Goal: Find specific page/section: Find specific page/section

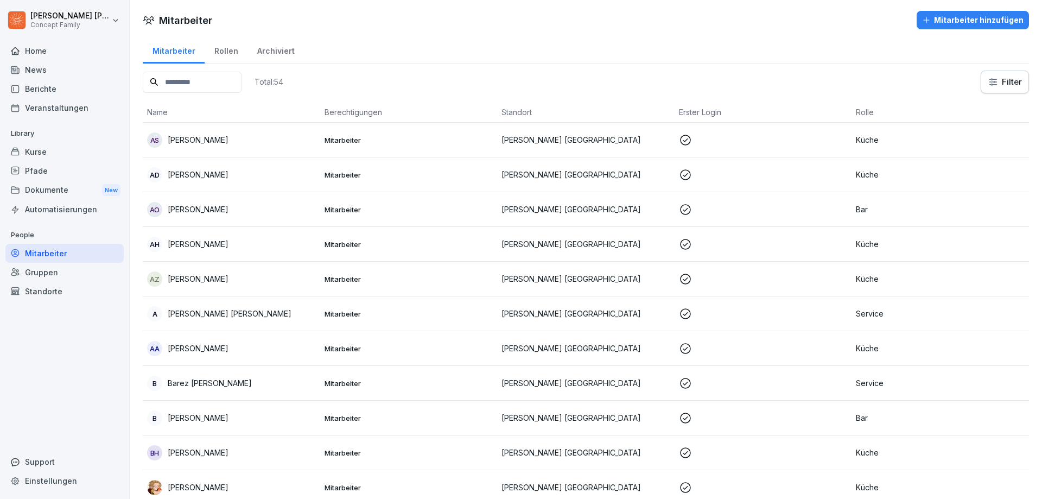
click at [55, 91] on div "Berichte" at bounding box center [64, 88] width 118 height 19
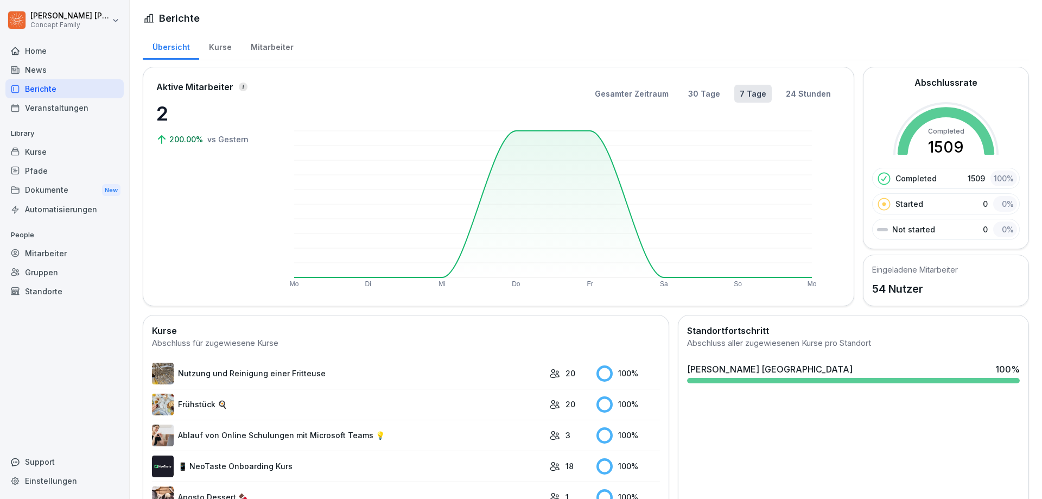
click at [263, 49] on div "Mitarbeiter" at bounding box center [272, 46] width 62 height 28
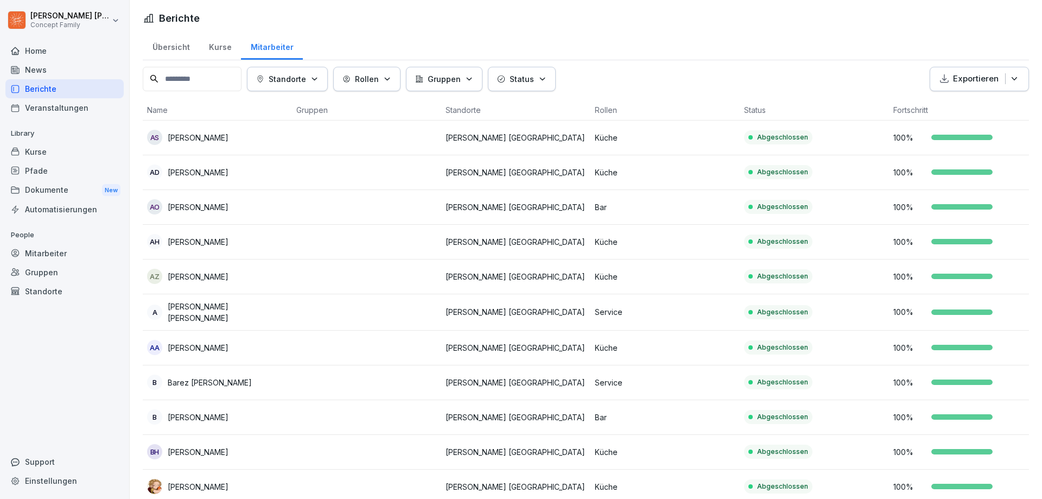
click at [177, 47] on div "Übersicht" at bounding box center [171, 46] width 56 height 28
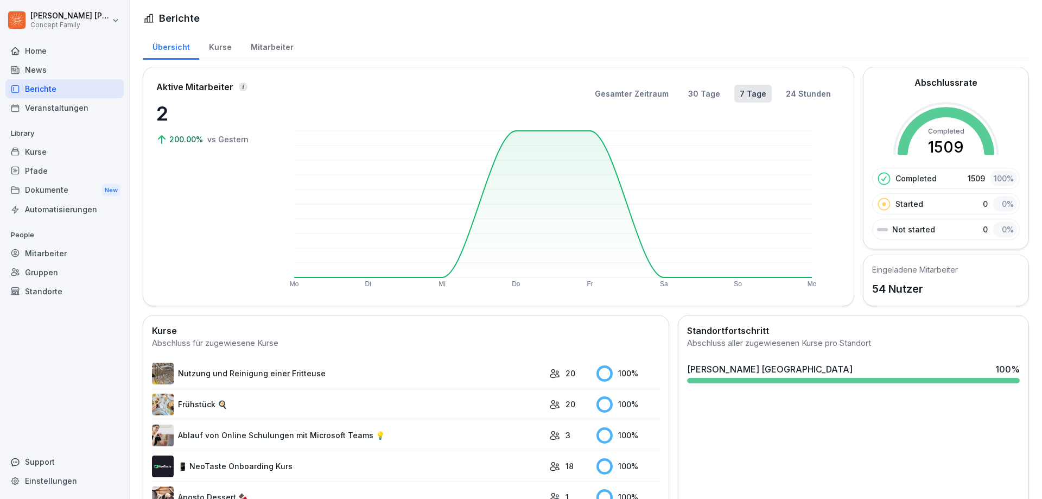
click at [207, 46] on div "Kurse" at bounding box center [220, 46] width 42 height 28
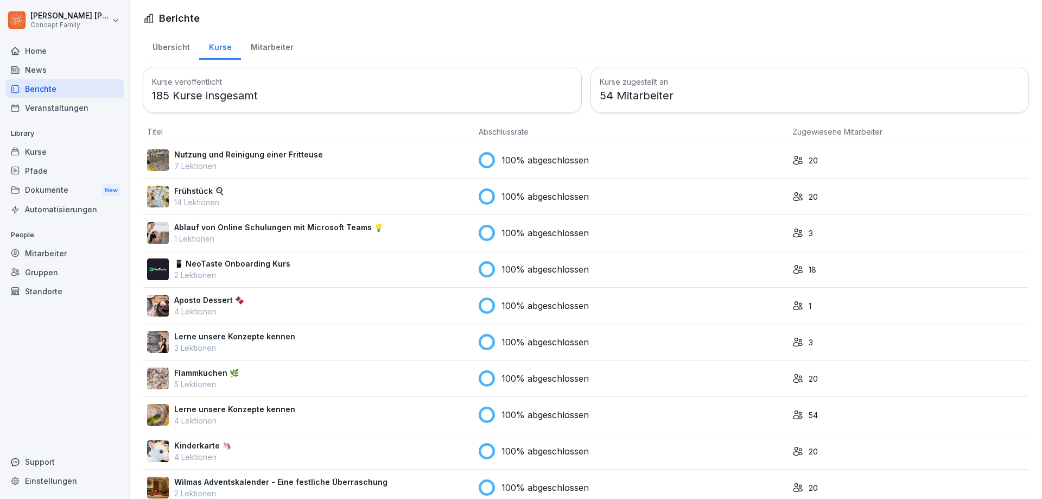
click at [185, 49] on div "Übersicht" at bounding box center [171, 46] width 56 height 28
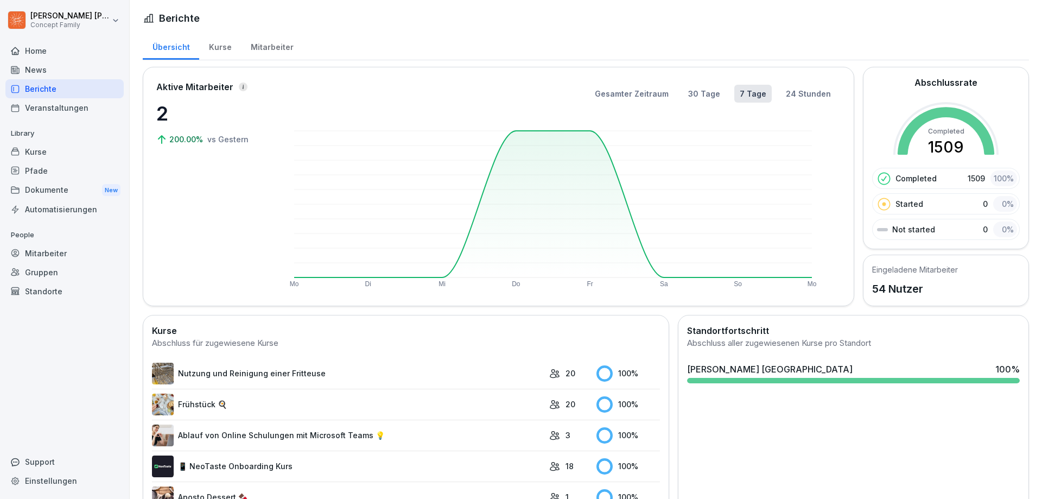
click at [265, 55] on div "Mitarbeiter" at bounding box center [272, 46] width 62 height 28
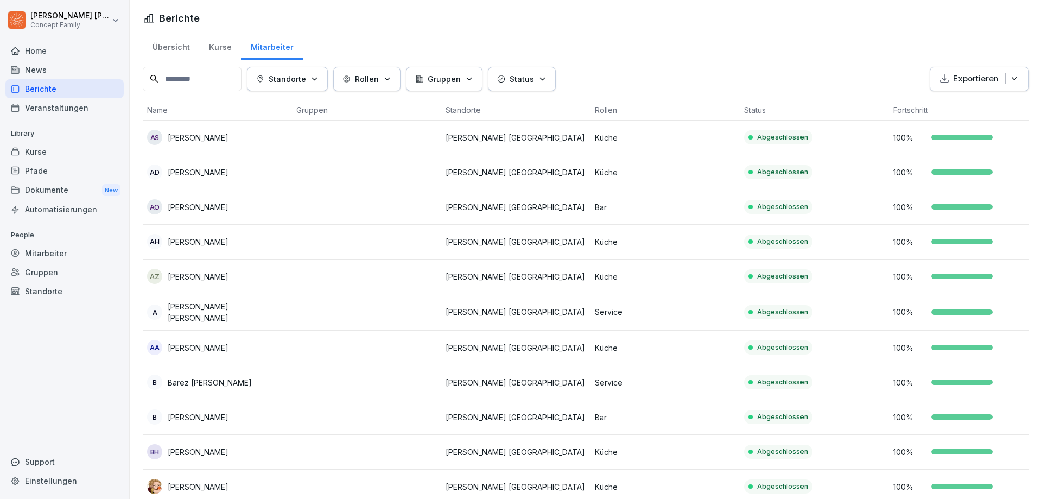
click at [219, 81] on input at bounding box center [192, 79] width 99 height 24
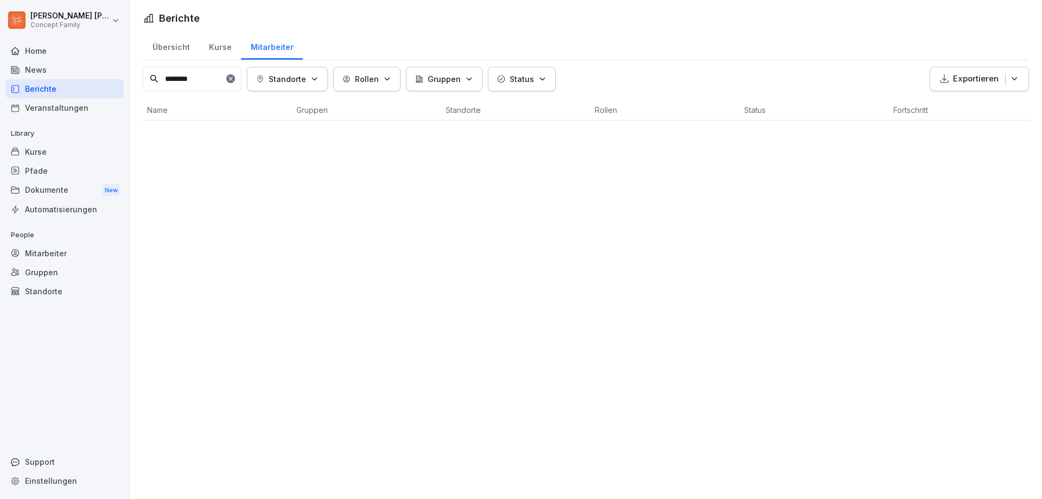
type input "********"
click at [232, 80] on icon at bounding box center [230, 79] width 4 height 4
